Goal: Information Seeking & Learning: Understand process/instructions

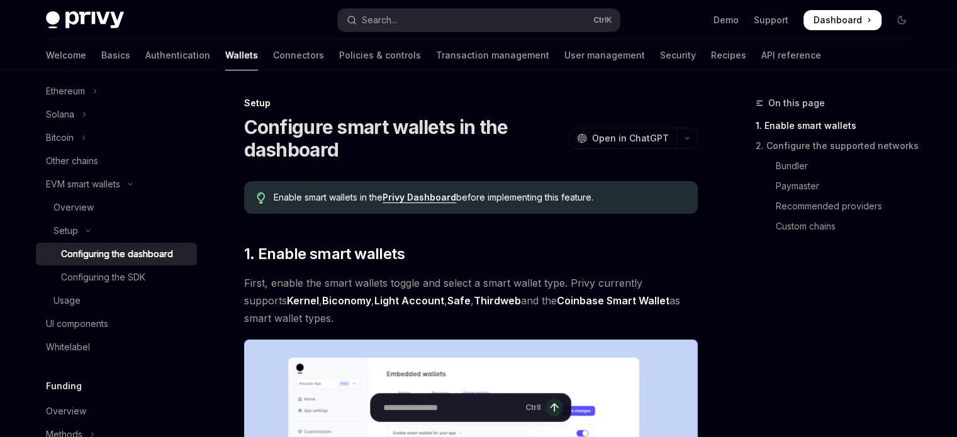
click at [322, 303] on link "Biconomy" at bounding box center [346, 300] width 49 height 13
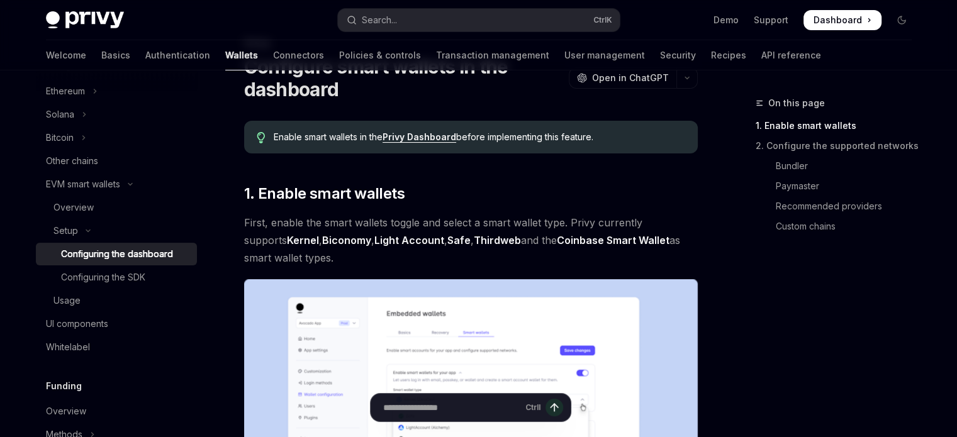
scroll to position [63, 0]
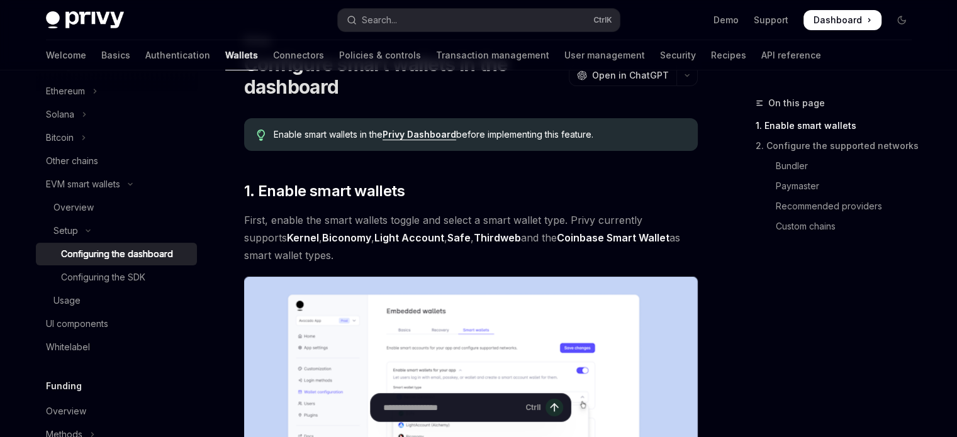
click at [557, 238] on link "Coinbase Smart Wallet" at bounding box center [613, 238] width 113 height 13
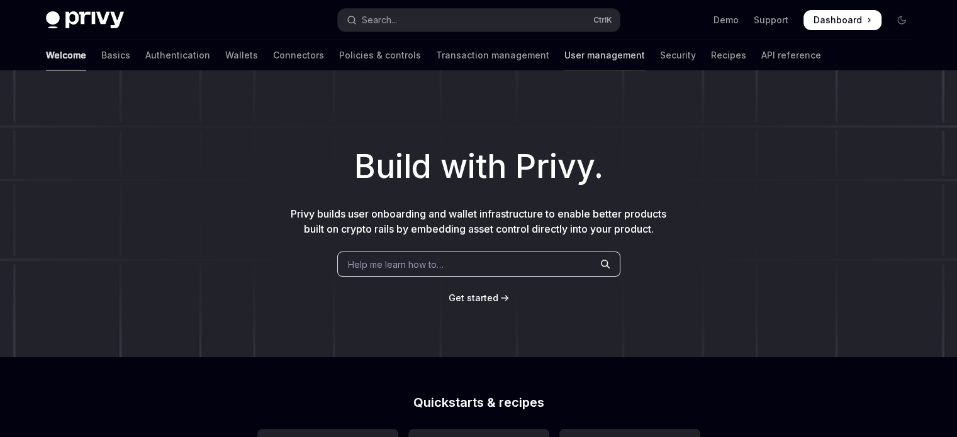
click at [564, 60] on link "User management" at bounding box center [604, 55] width 81 height 30
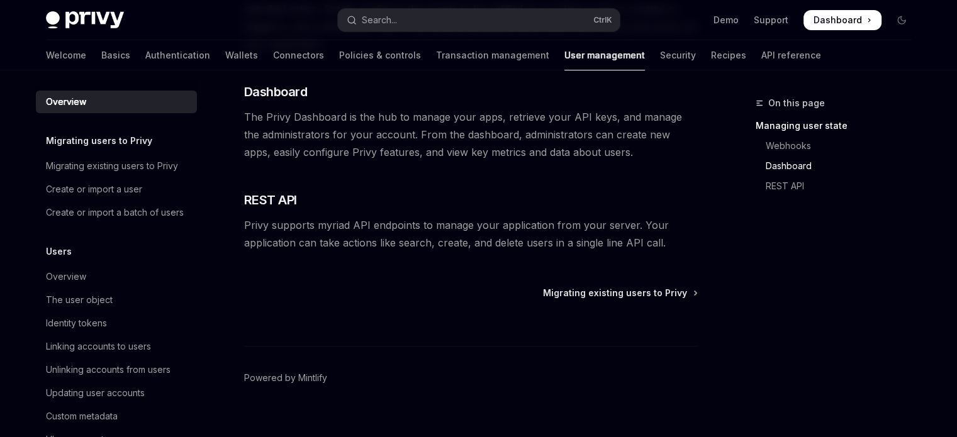
scroll to position [360, 0]
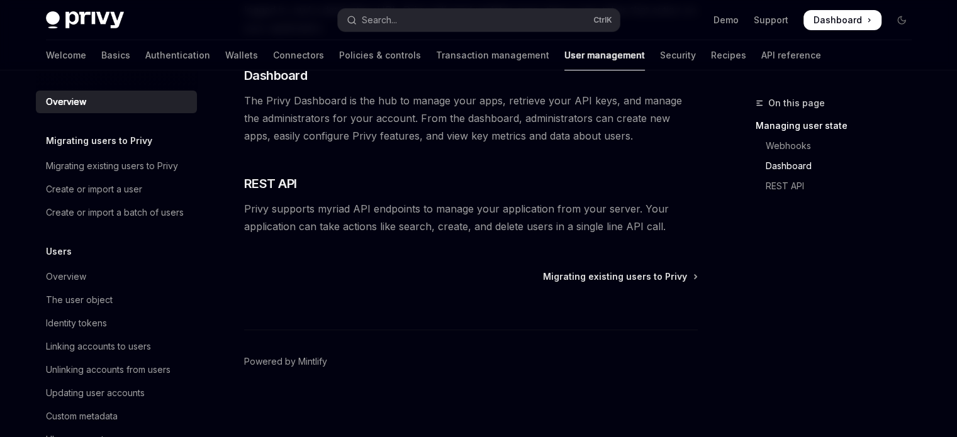
click at [246, 208] on span "Privy supports myriad API endpoints to manage your application from your server…" at bounding box center [471, 217] width 454 height 35
click at [264, 186] on span "REST API" at bounding box center [270, 184] width 53 height 18
click at [771, 188] on link "REST API" at bounding box center [839, 186] width 166 height 20
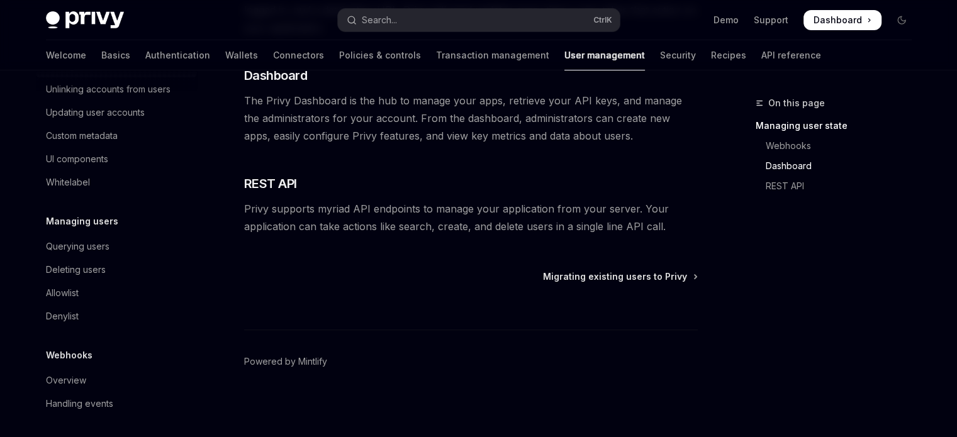
scroll to position [299, 0]
click at [639, 276] on span "Migrating existing users to Privy" at bounding box center [615, 277] width 144 height 13
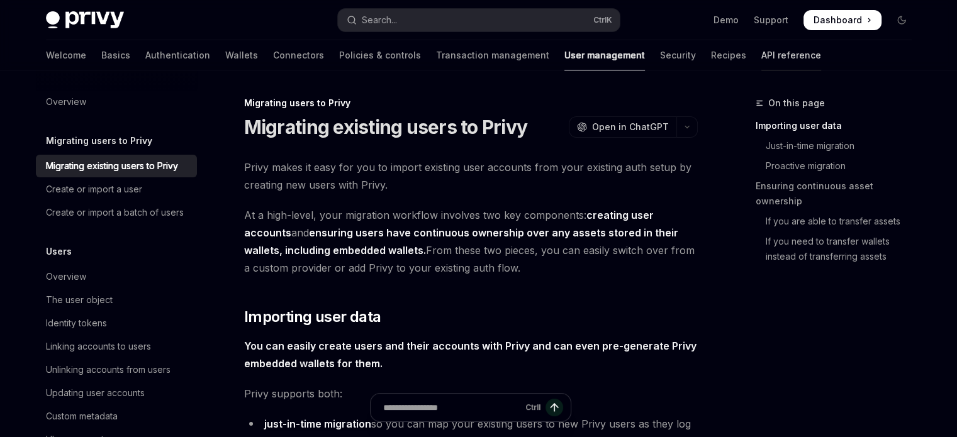
click at [761, 57] on link "API reference" at bounding box center [791, 55] width 60 height 30
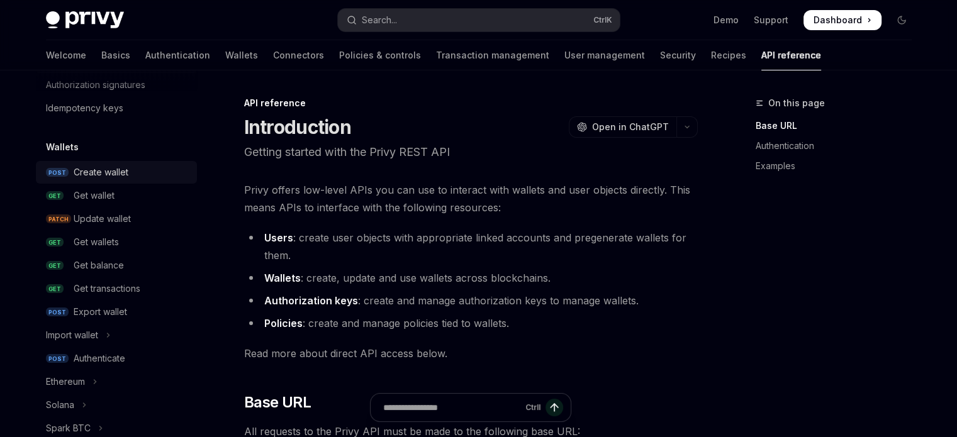
scroll to position [63, 0]
click at [146, 186] on link "GET Get wallet" at bounding box center [116, 194] width 161 height 23
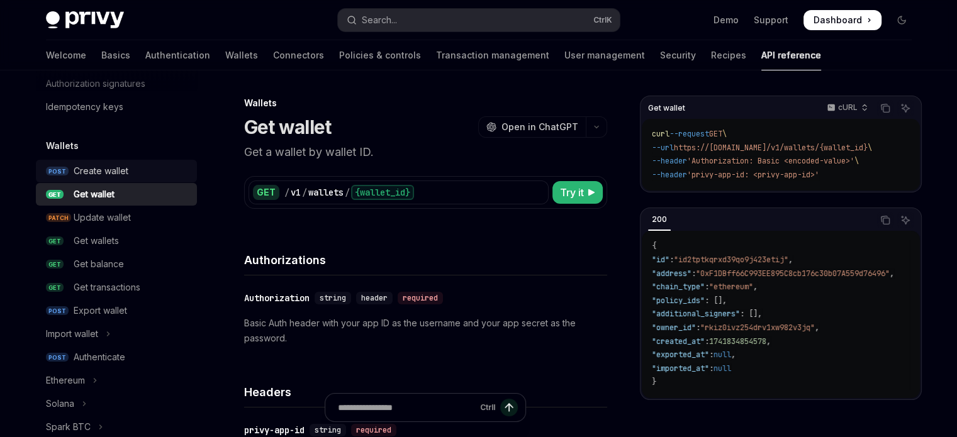
click at [143, 176] on div "Create wallet" at bounding box center [132, 171] width 116 height 15
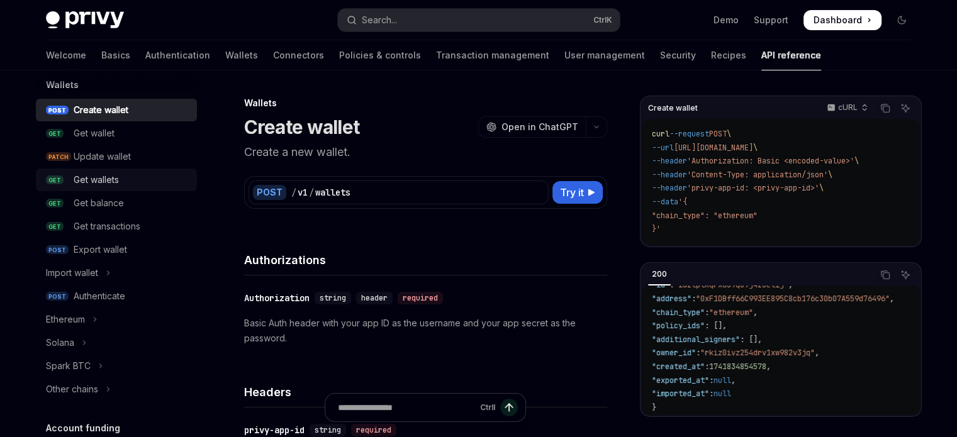
scroll to position [126, 0]
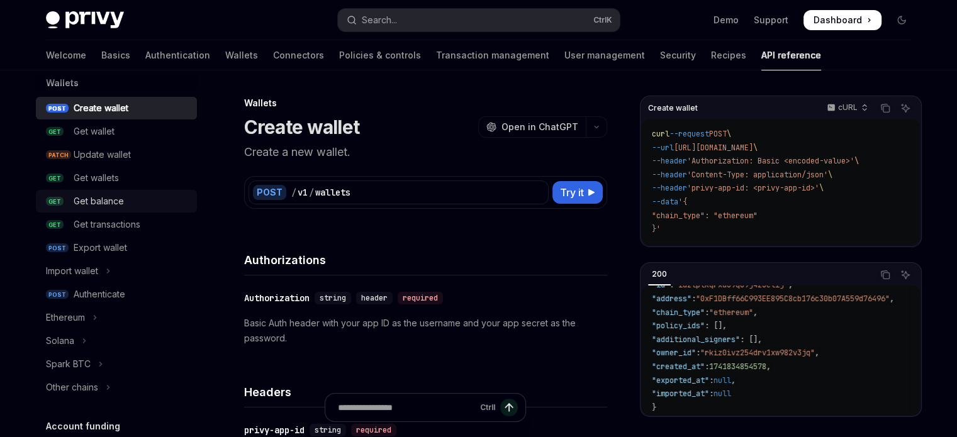
click at [157, 209] on link "GET Get balance" at bounding box center [116, 201] width 161 height 23
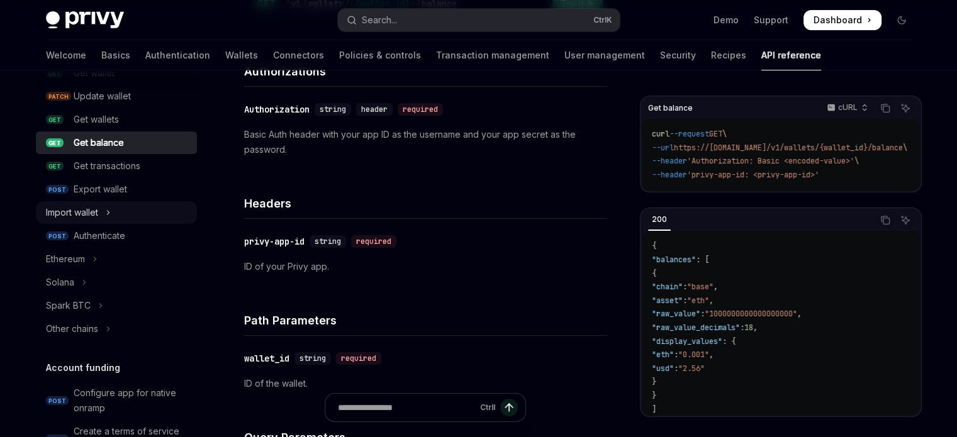
scroll to position [189, 0]
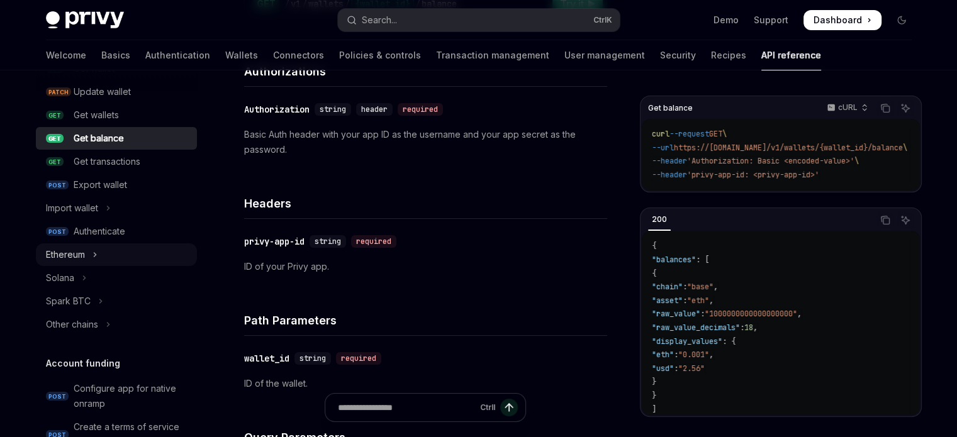
click at [114, 255] on button "Ethereum" at bounding box center [116, 254] width 161 height 23
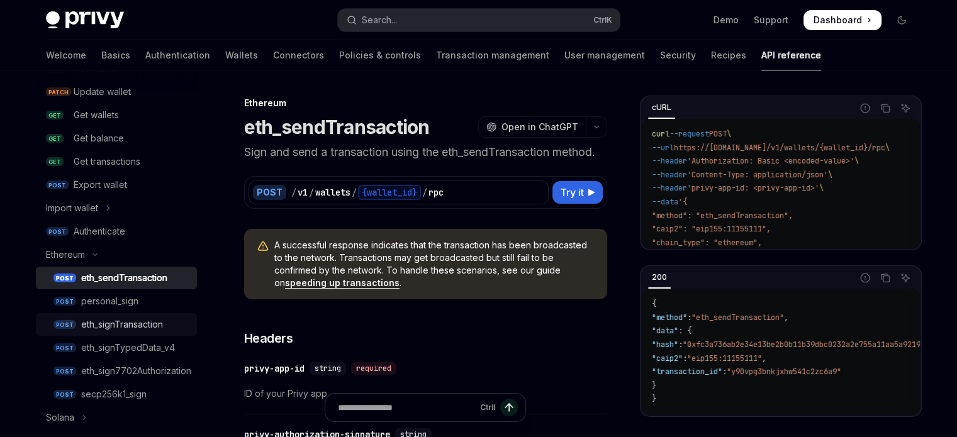
click at [161, 327] on div "eth_signTransaction" at bounding box center [122, 324] width 82 height 15
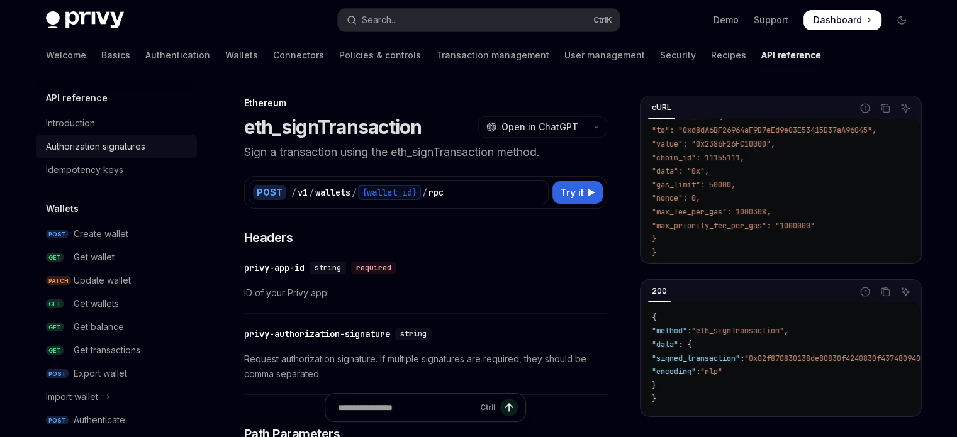
click at [143, 143] on div "Authorization signatures" at bounding box center [95, 146] width 99 height 15
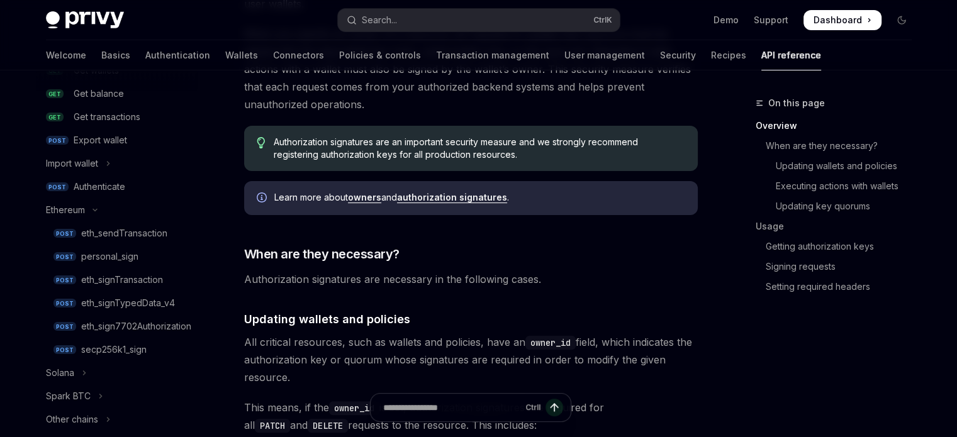
scroll to position [252, 0]
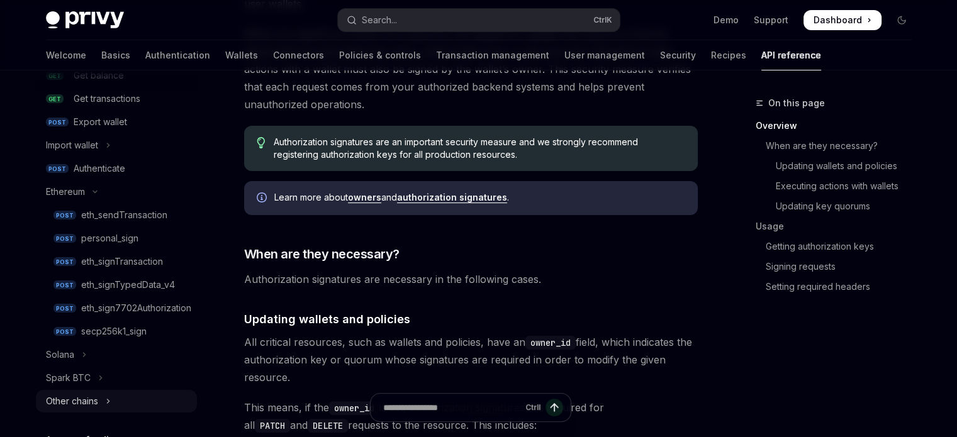
click at [136, 398] on button "Other chains" at bounding box center [116, 401] width 161 height 23
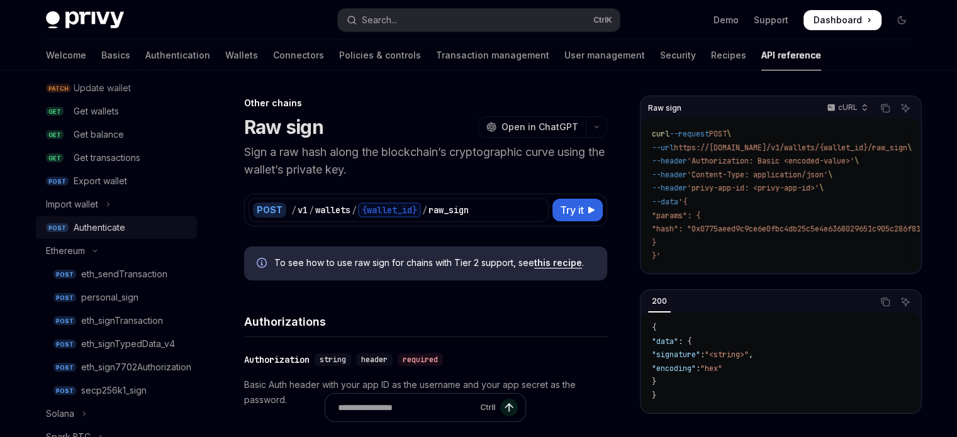
scroll to position [189, 0]
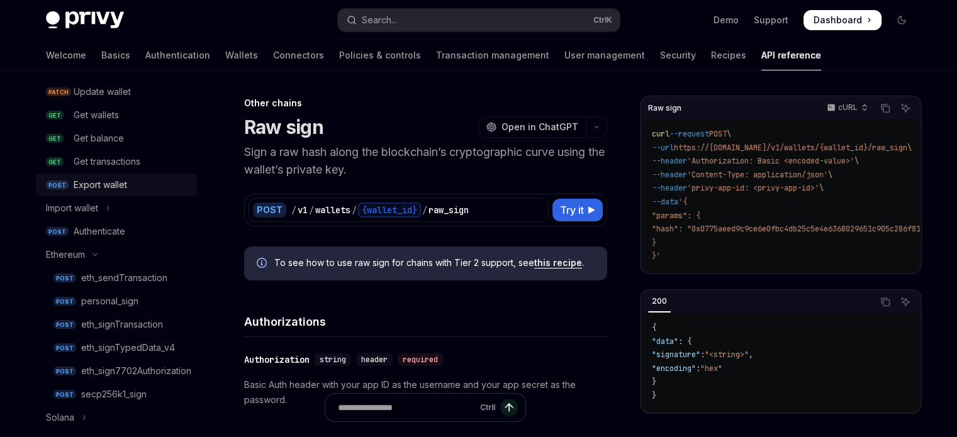
click at [126, 178] on div "Export wallet" at bounding box center [100, 184] width 53 height 15
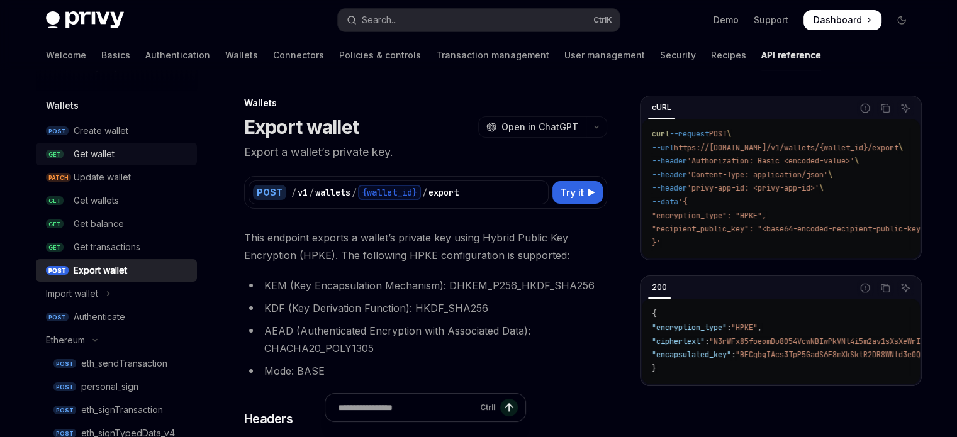
scroll to position [63, 0]
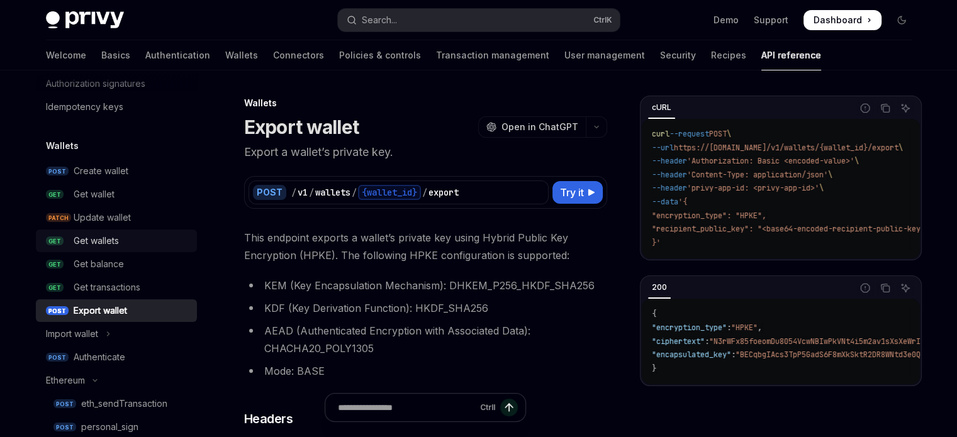
click at [121, 244] on div "Get wallets" at bounding box center [132, 240] width 116 height 15
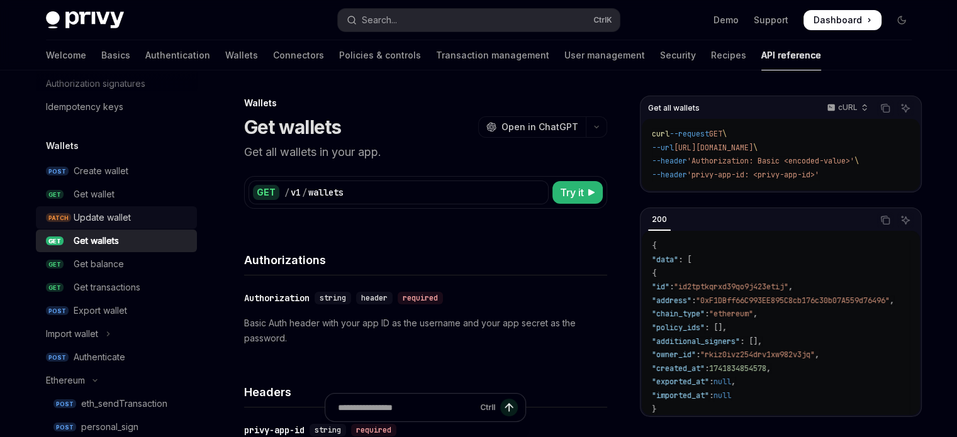
click at [148, 211] on div "Update wallet" at bounding box center [132, 217] width 116 height 15
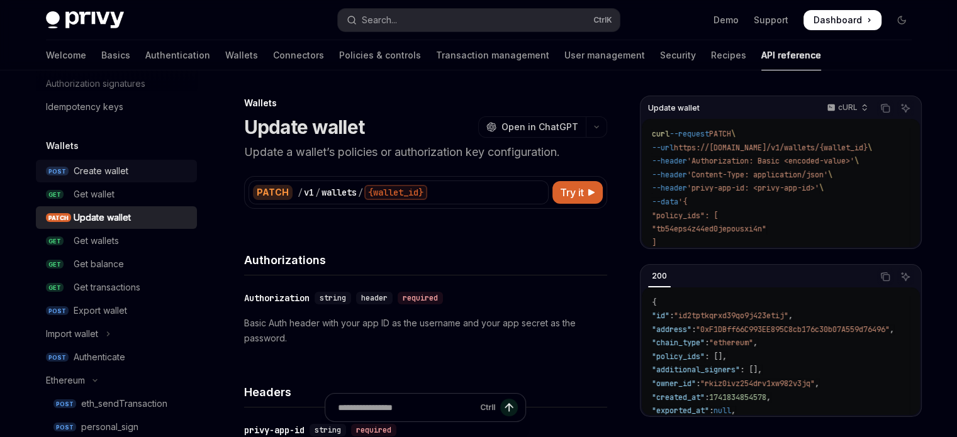
click at [130, 182] on link "POST Create wallet" at bounding box center [116, 171] width 161 height 23
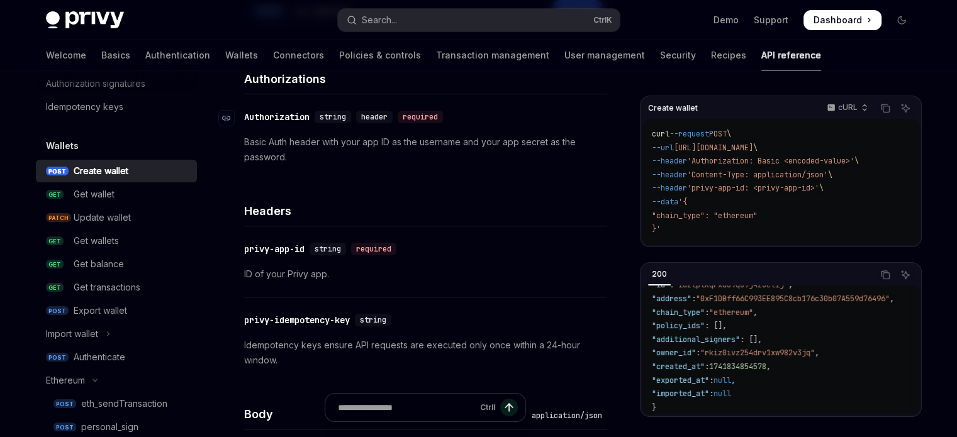
scroll to position [189, 0]
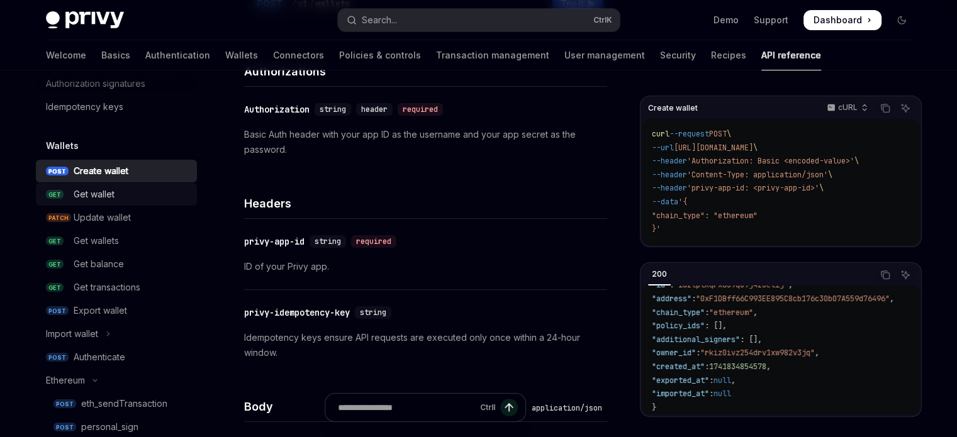
click at [108, 193] on div "Get wallet" at bounding box center [94, 194] width 41 height 15
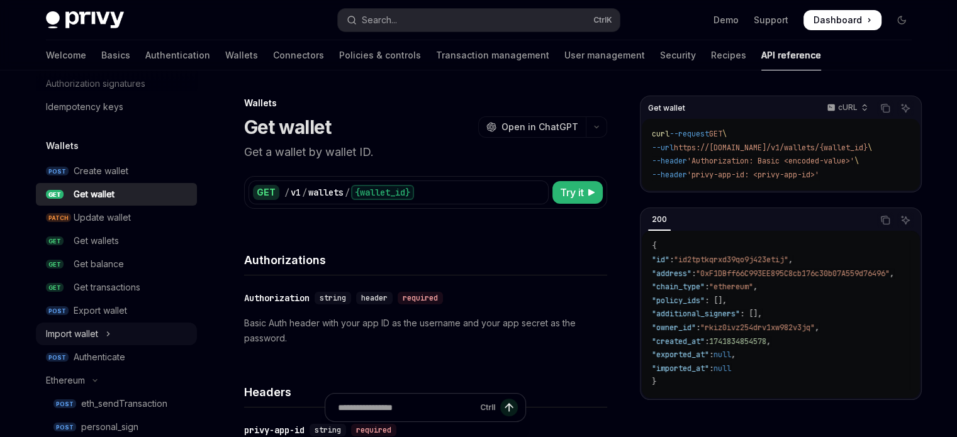
click at [115, 333] on button "Import wallet" at bounding box center [116, 334] width 161 height 23
type textarea "*"
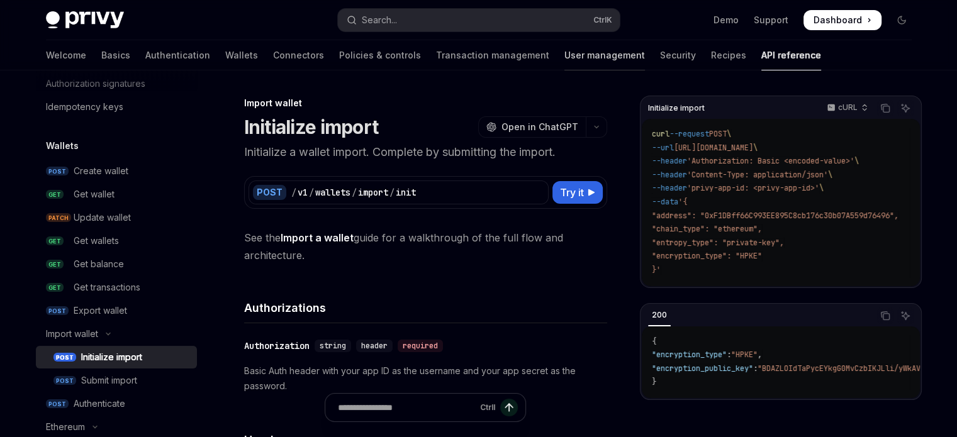
drag, startPoint x: 686, startPoint y: 37, endPoint x: 541, endPoint y: 65, distance: 147.3
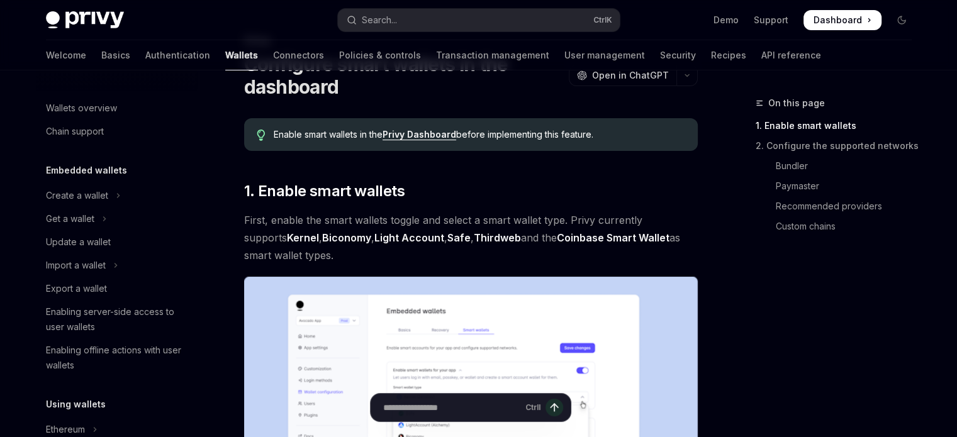
scroll to position [338, 0]
